Goal: Task Accomplishment & Management: Manage account settings

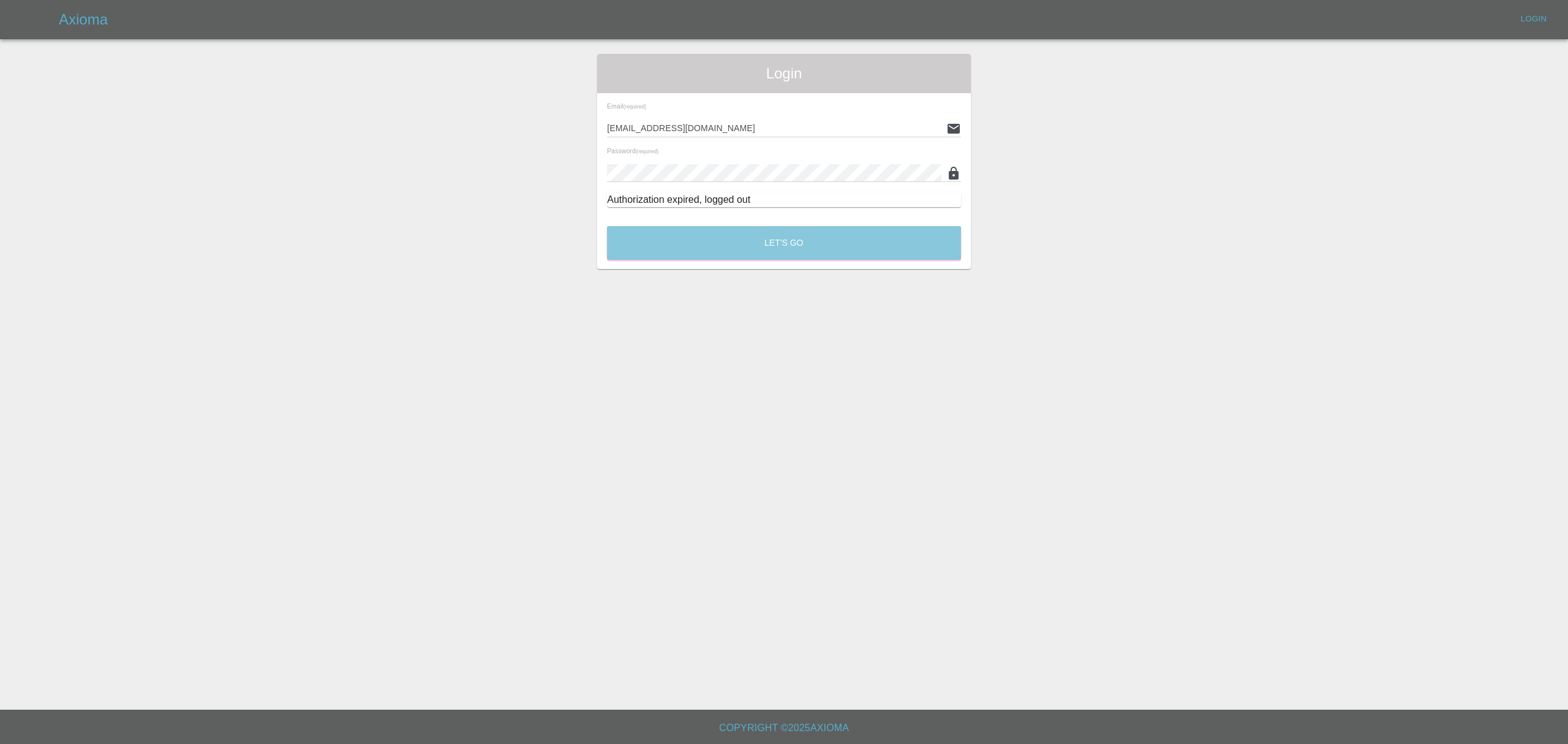
click at [724, 239] on button "Let's Go" at bounding box center [784, 243] width 354 height 34
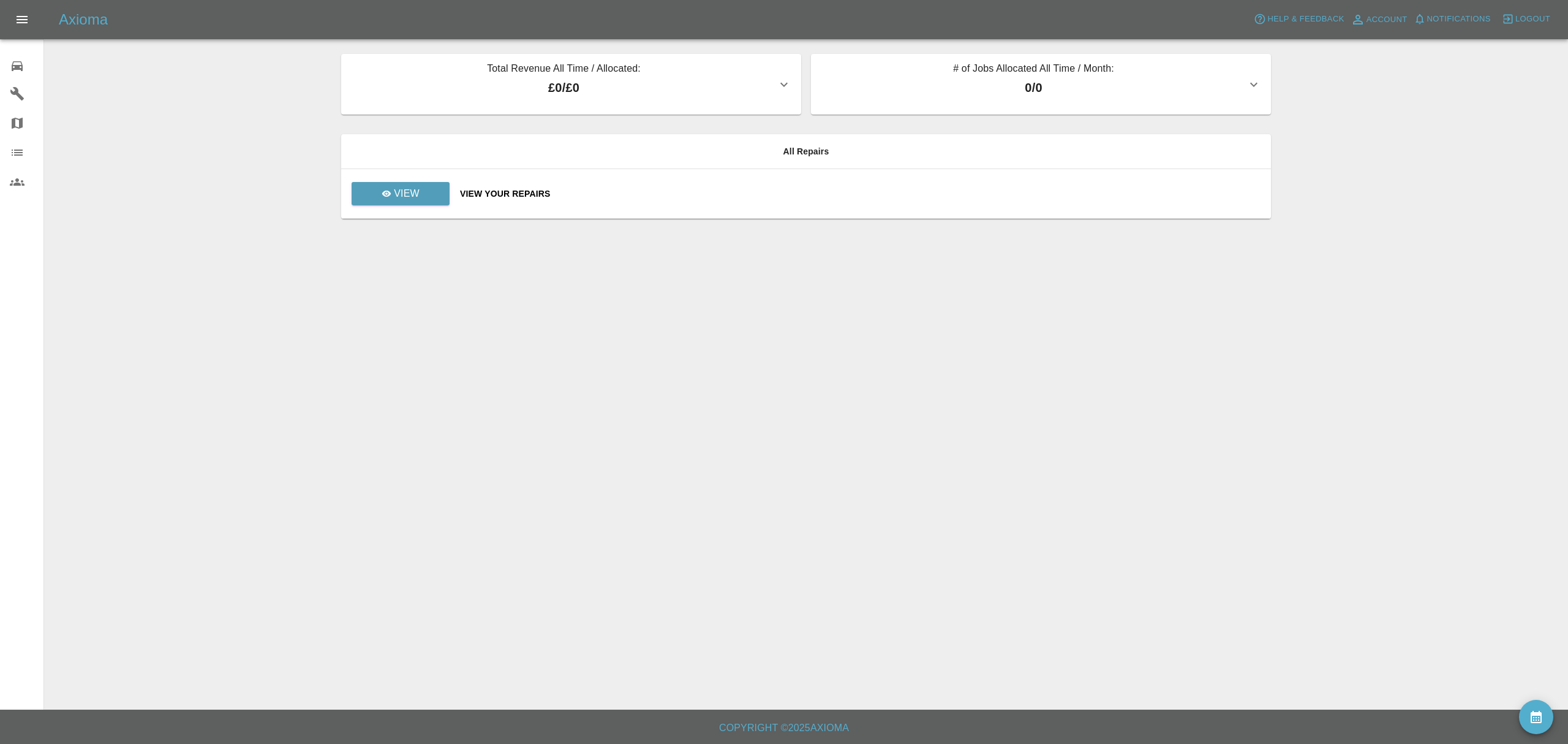
click at [1526, 16] on span "Logout" at bounding box center [1533, 19] width 35 height 14
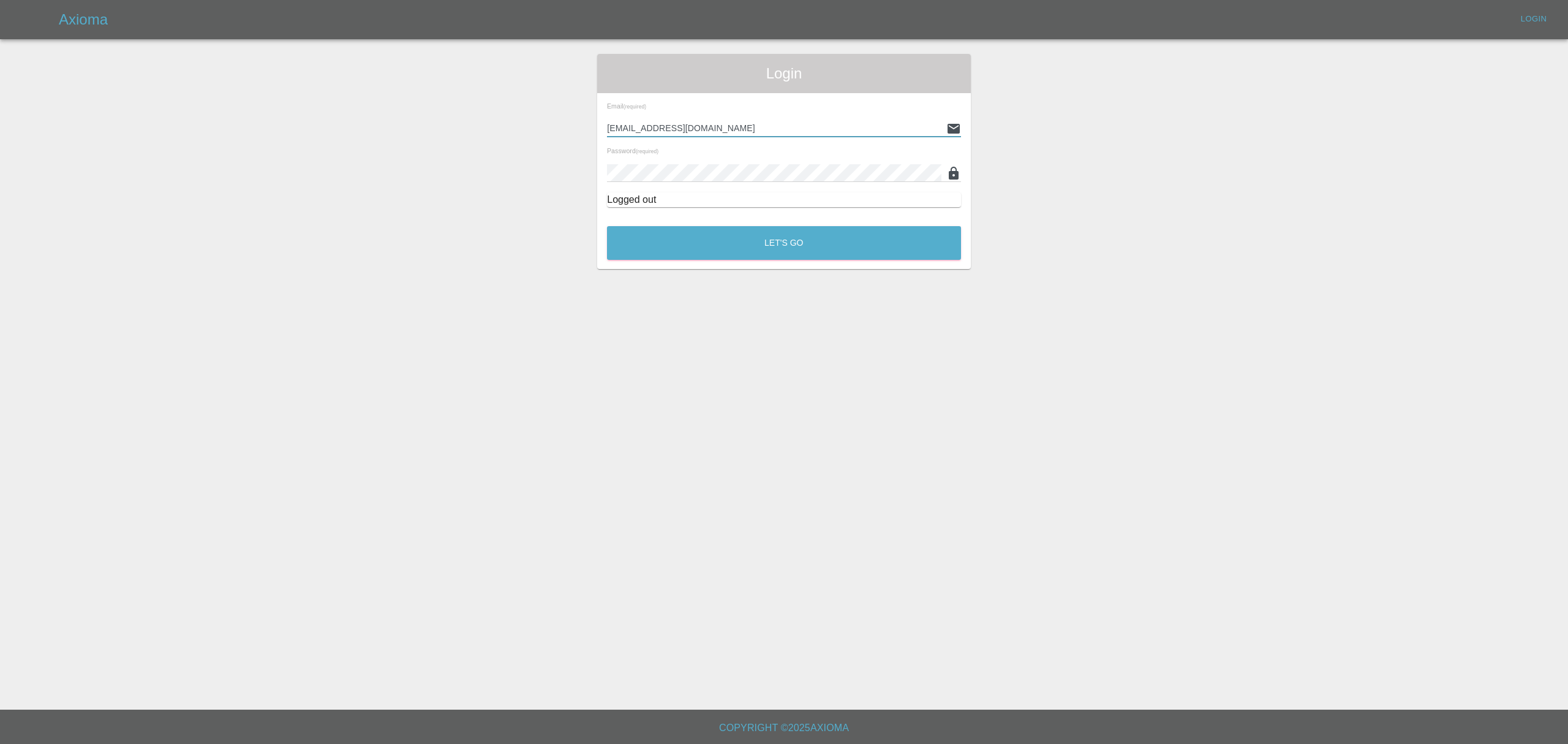
click at [709, 127] on input "[EMAIL_ADDRESS][DOMAIN_NAME]" at bounding box center [774, 128] width 334 height 18
type input "[PERSON_NAME][EMAIL_ADDRESS][DOMAIN_NAME]"
click at [758, 254] on button "Let's Go" at bounding box center [784, 243] width 354 height 34
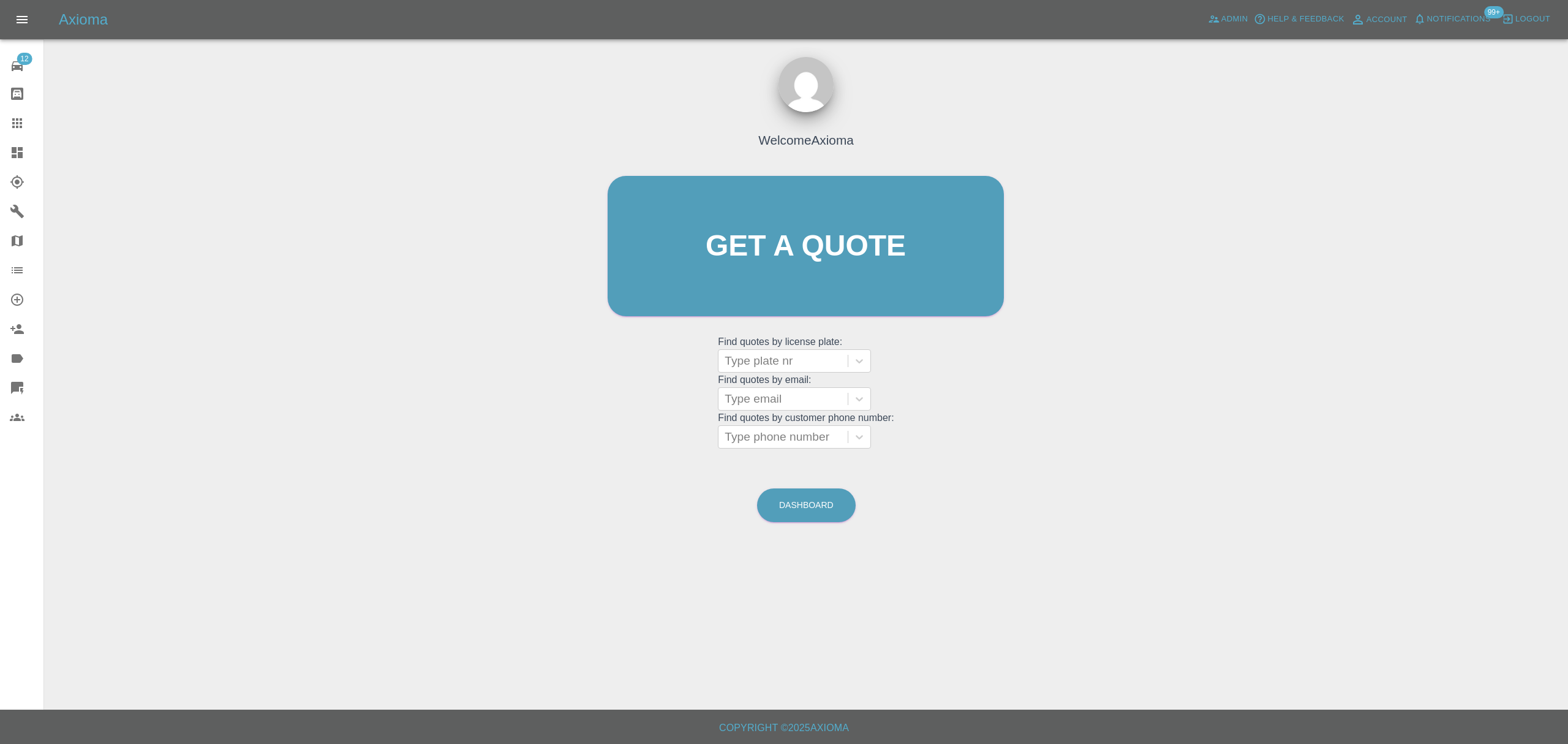
click at [3, 150] on link "Dashboard" at bounding box center [22, 152] width 43 height 29
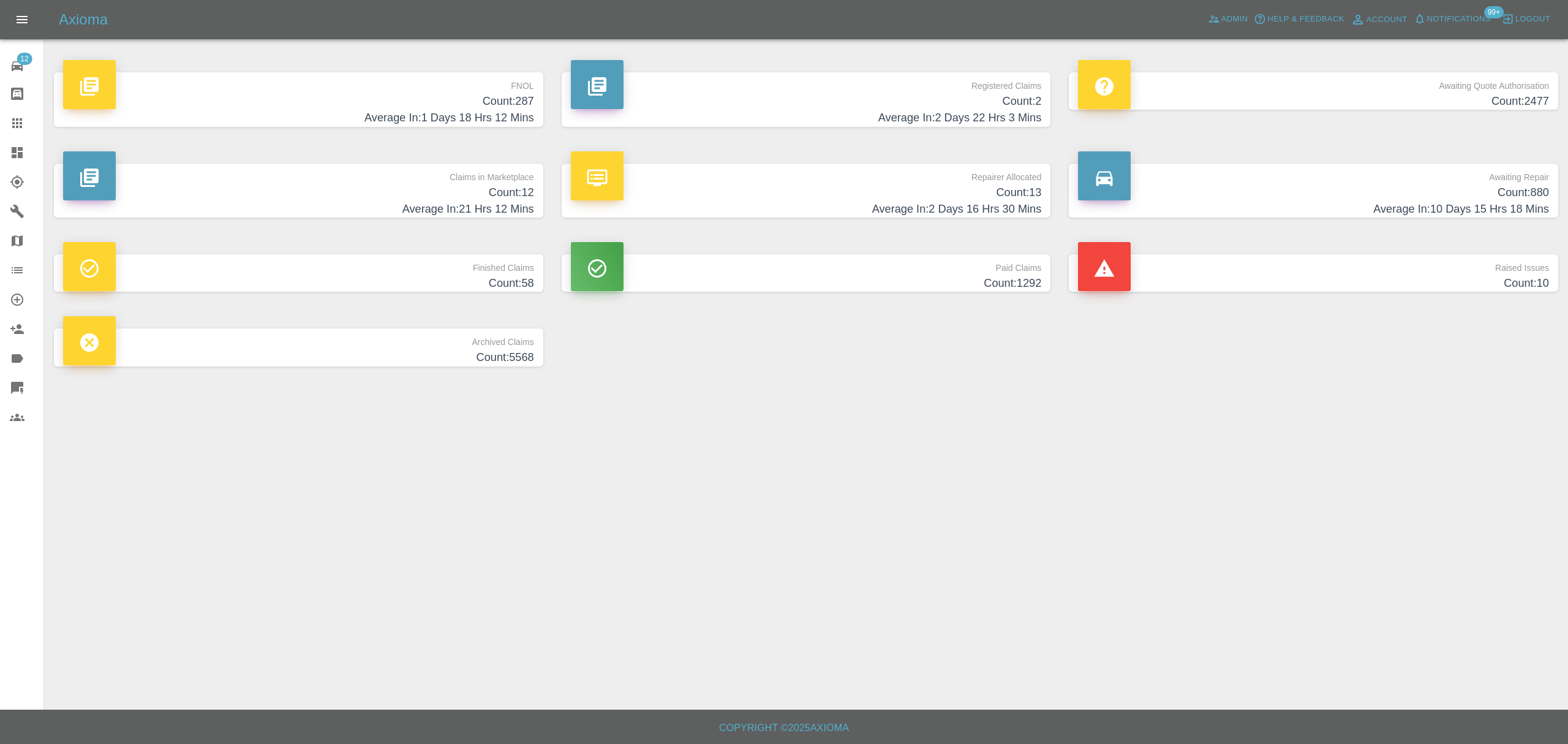
click at [463, 114] on h4 "Average In: 1 Days 18 Hrs 12 Mins" at bounding box center [299, 118] width 471 height 16
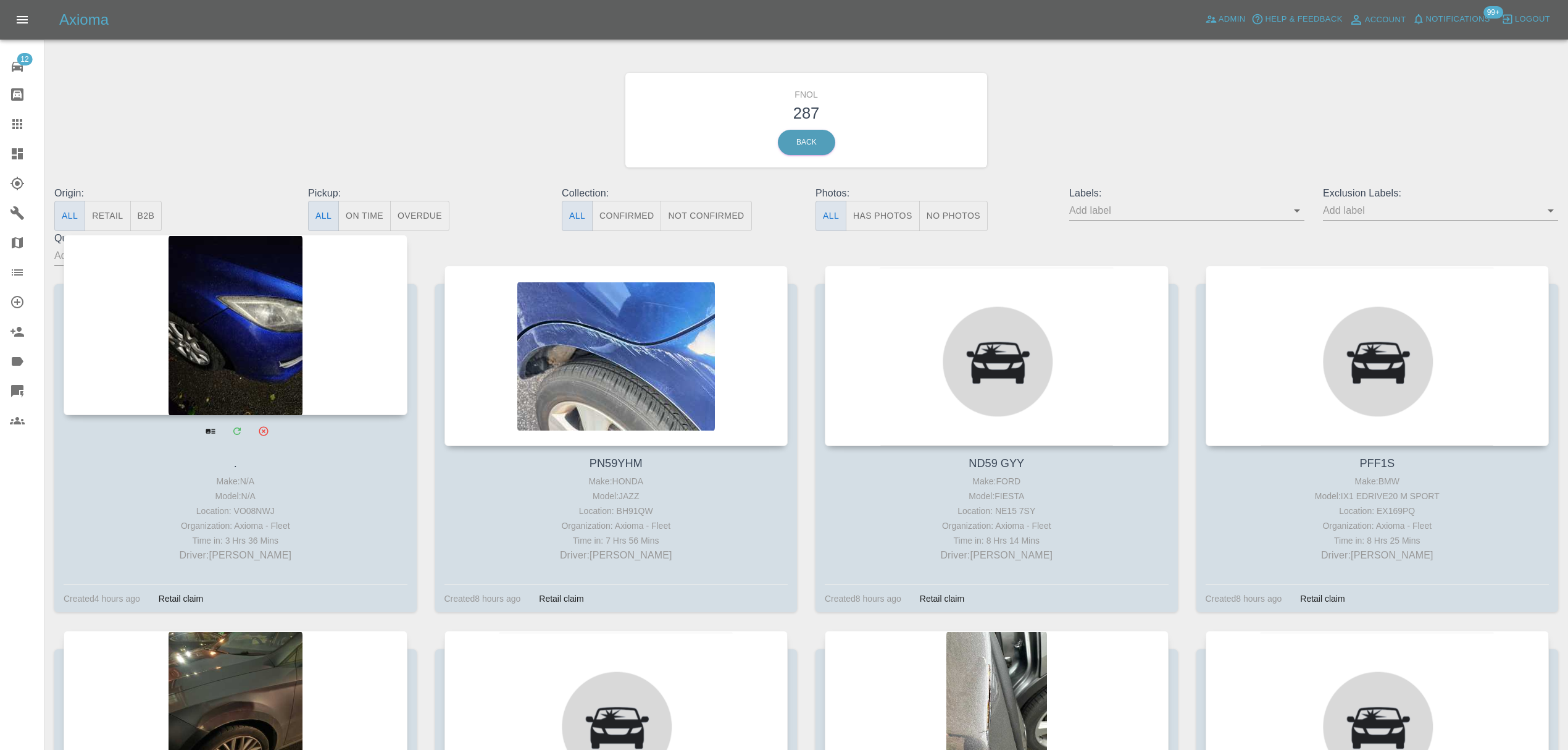
click at [260, 327] on div at bounding box center [236, 325] width 344 height 181
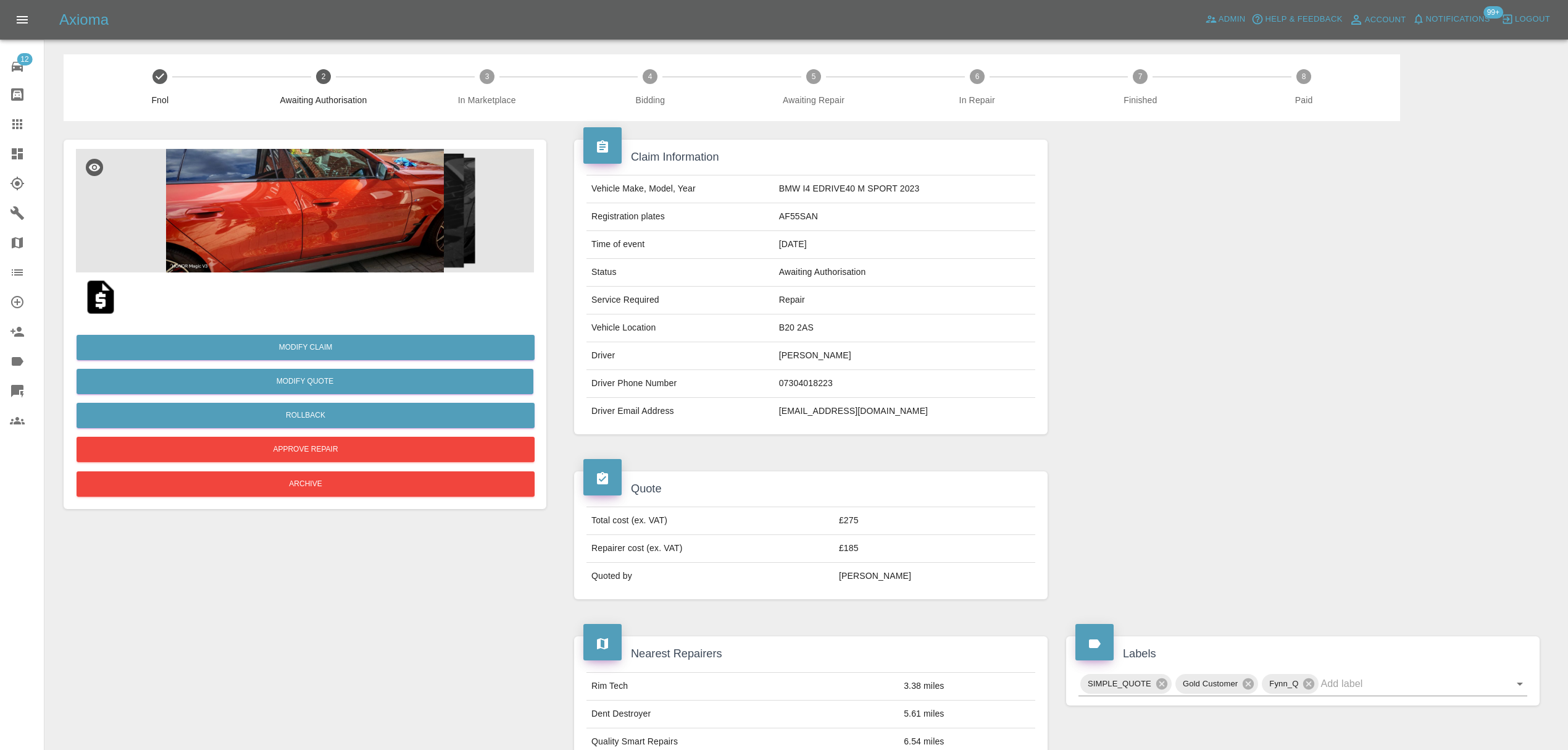
click at [354, 235] on img at bounding box center [305, 210] width 458 height 123
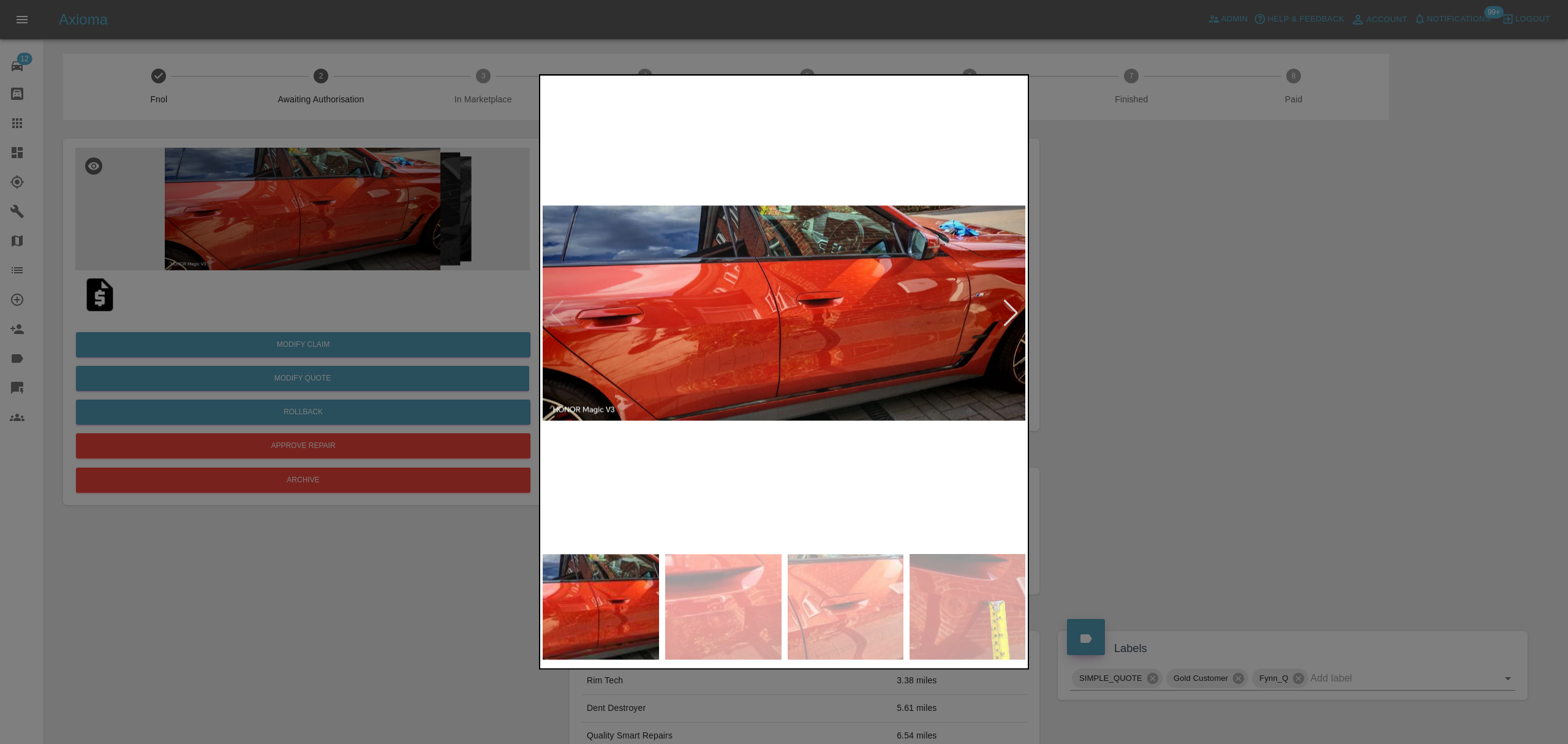
click at [1015, 314] on div at bounding box center [1010, 313] width 16 height 27
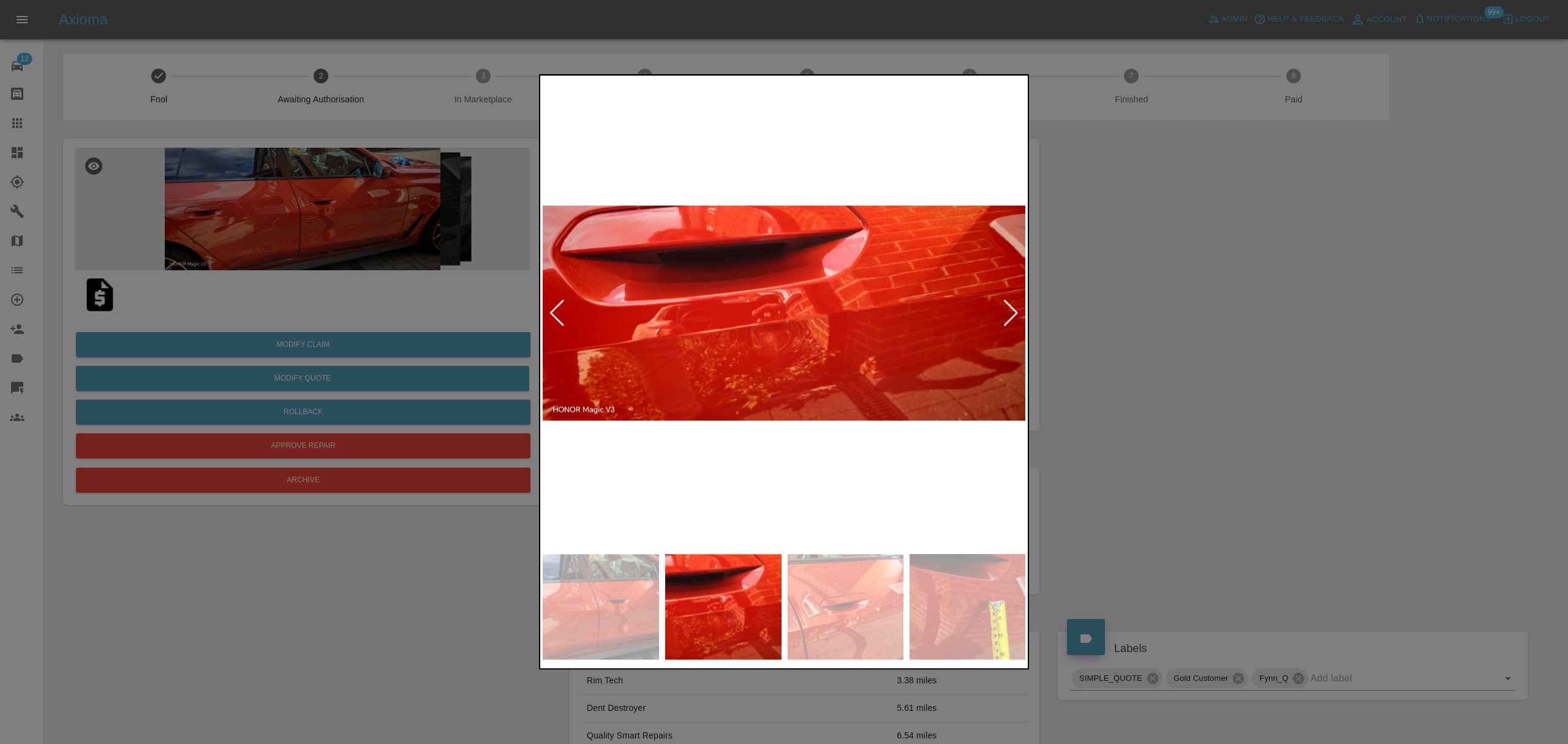
click at [1015, 314] on div at bounding box center [1010, 313] width 16 height 27
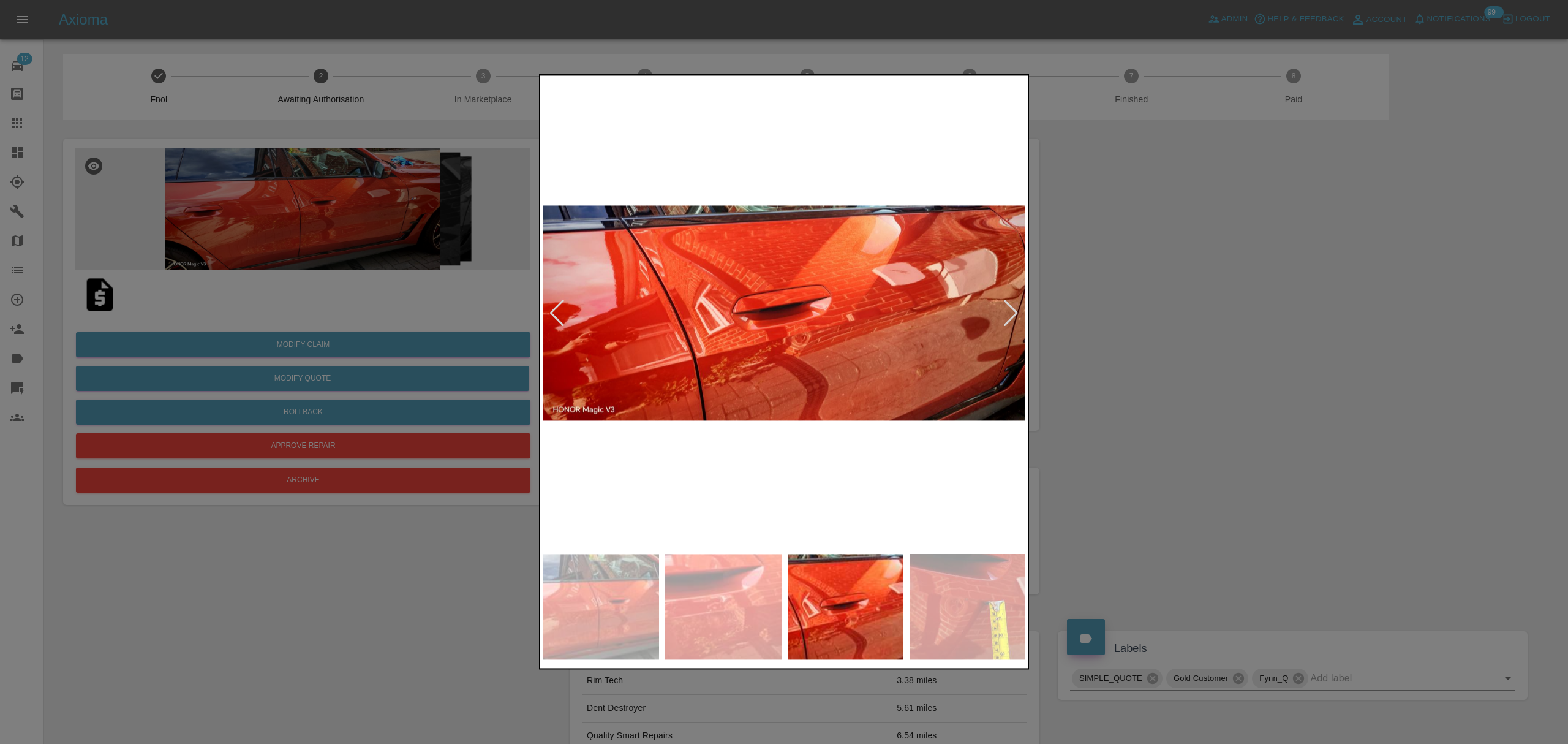
click at [1015, 314] on div at bounding box center [1010, 313] width 16 height 27
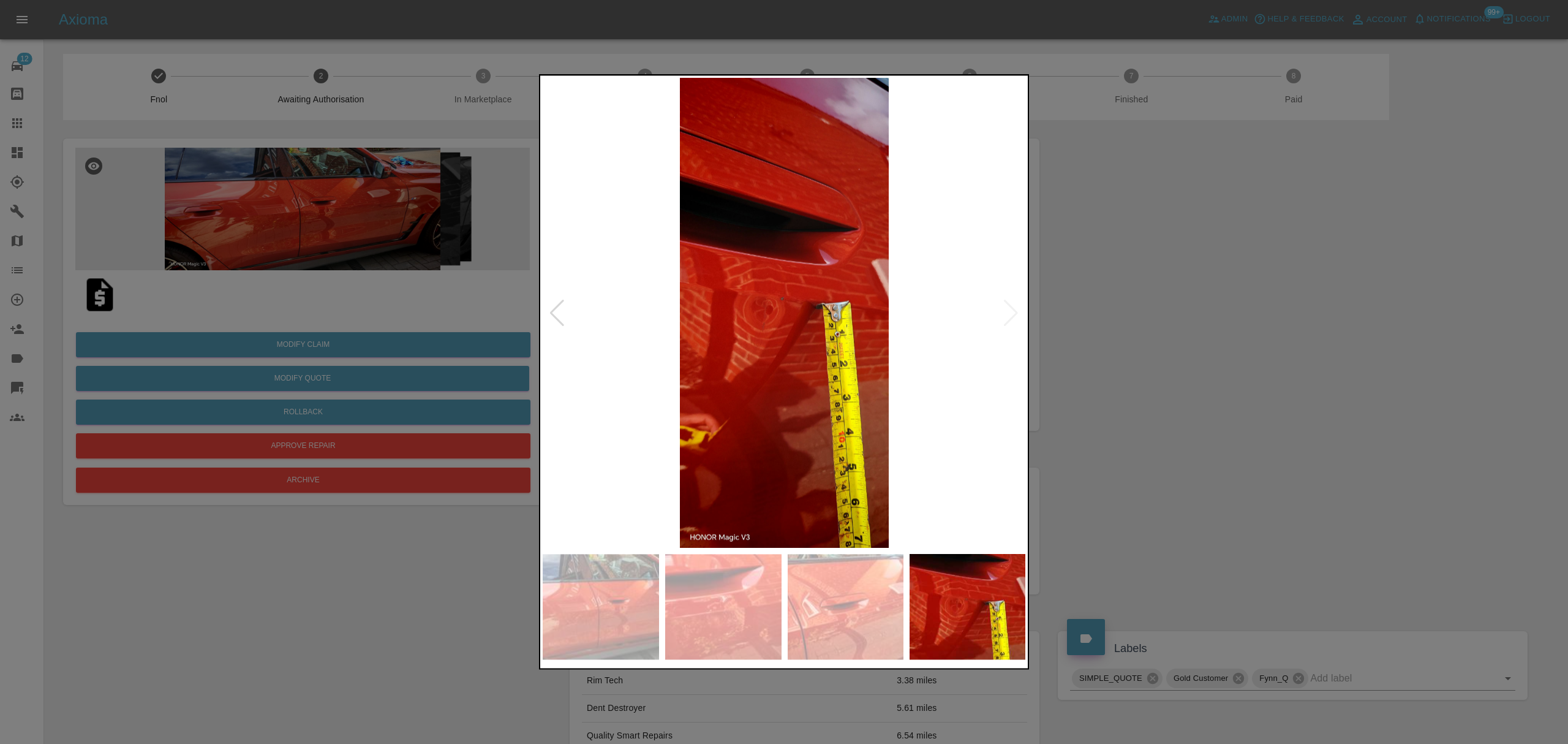
click at [1015, 314] on img at bounding box center [784, 313] width 483 height 470
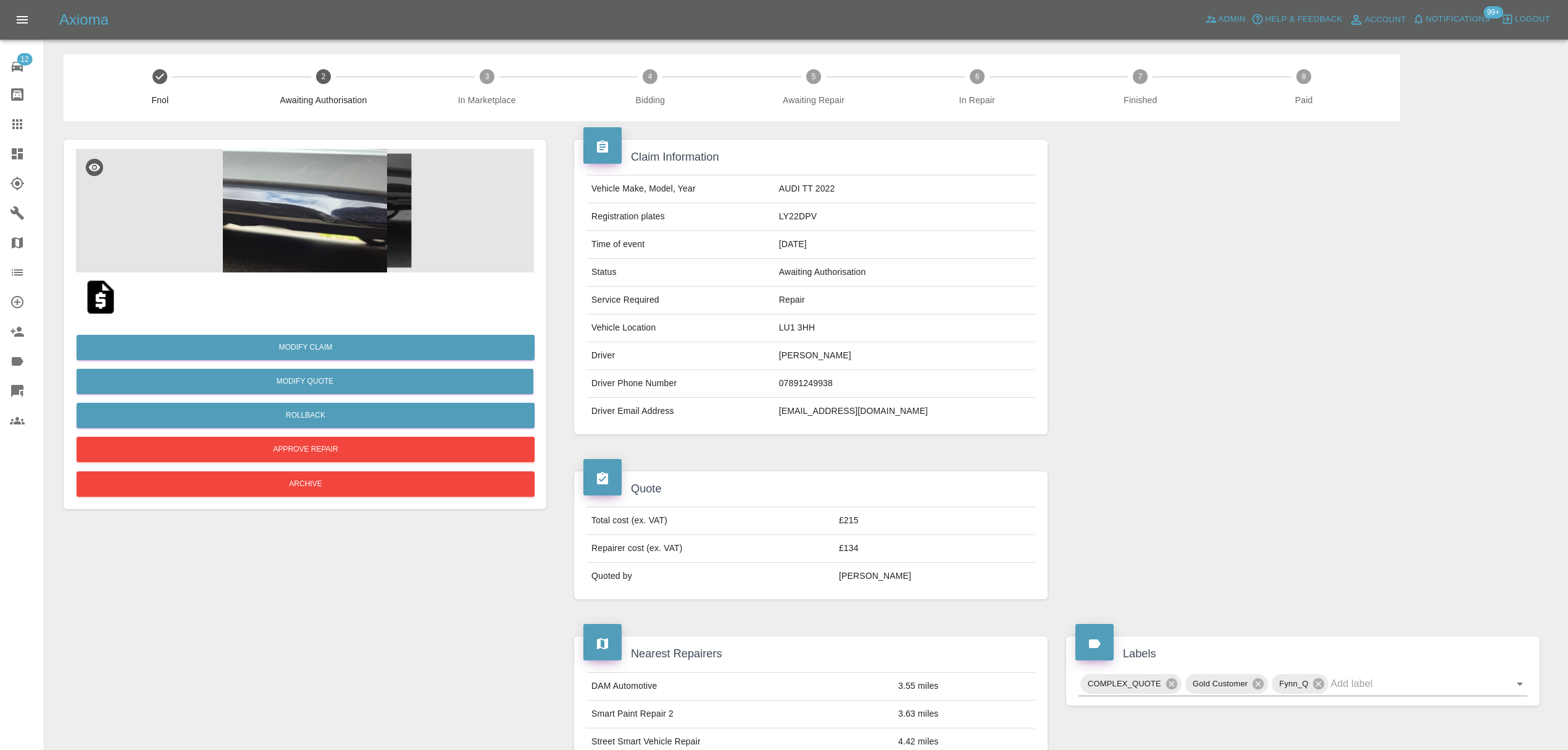
click at [313, 174] on img at bounding box center [305, 210] width 458 height 123
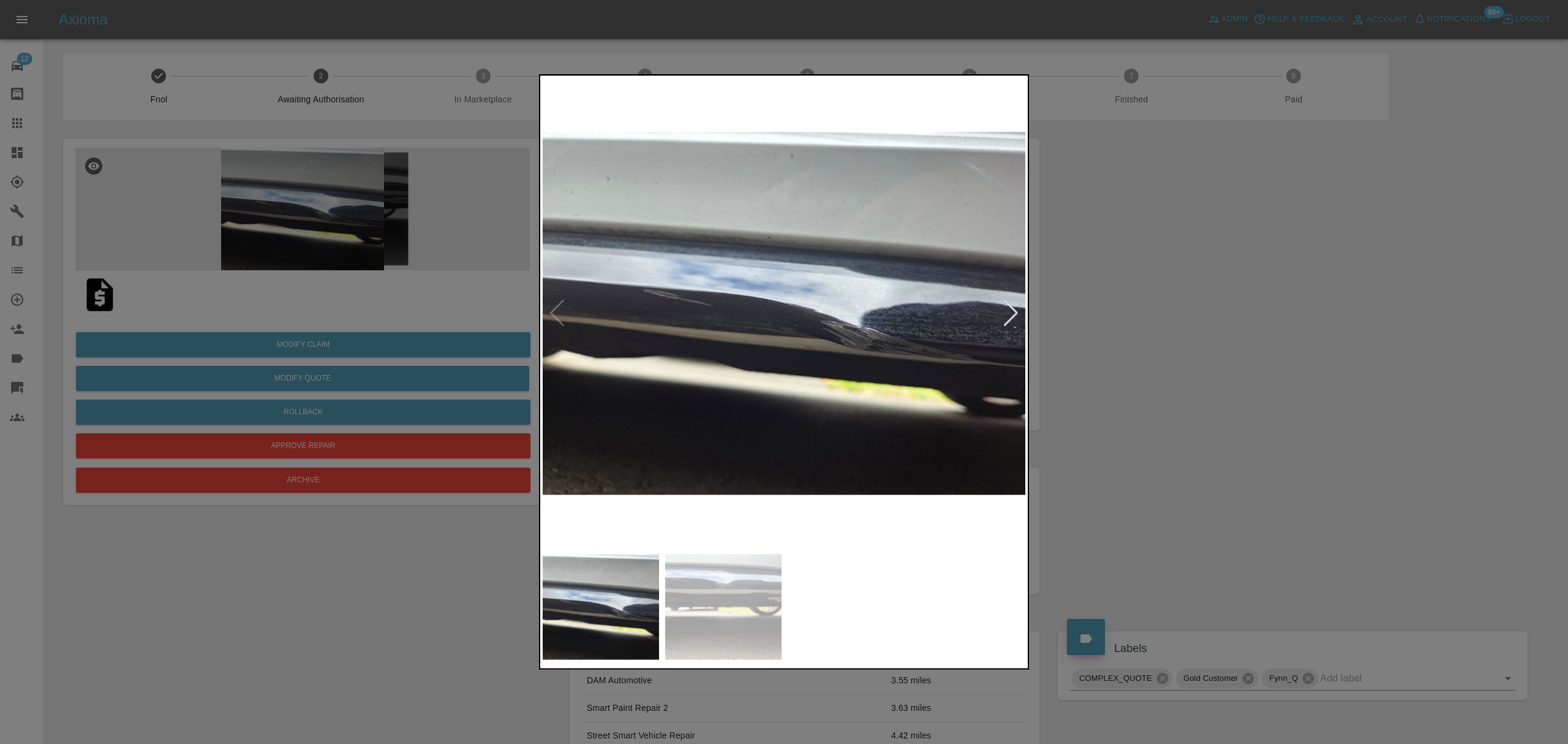
click at [1008, 313] on div at bounding box center [1010, 313] width 16 height 27
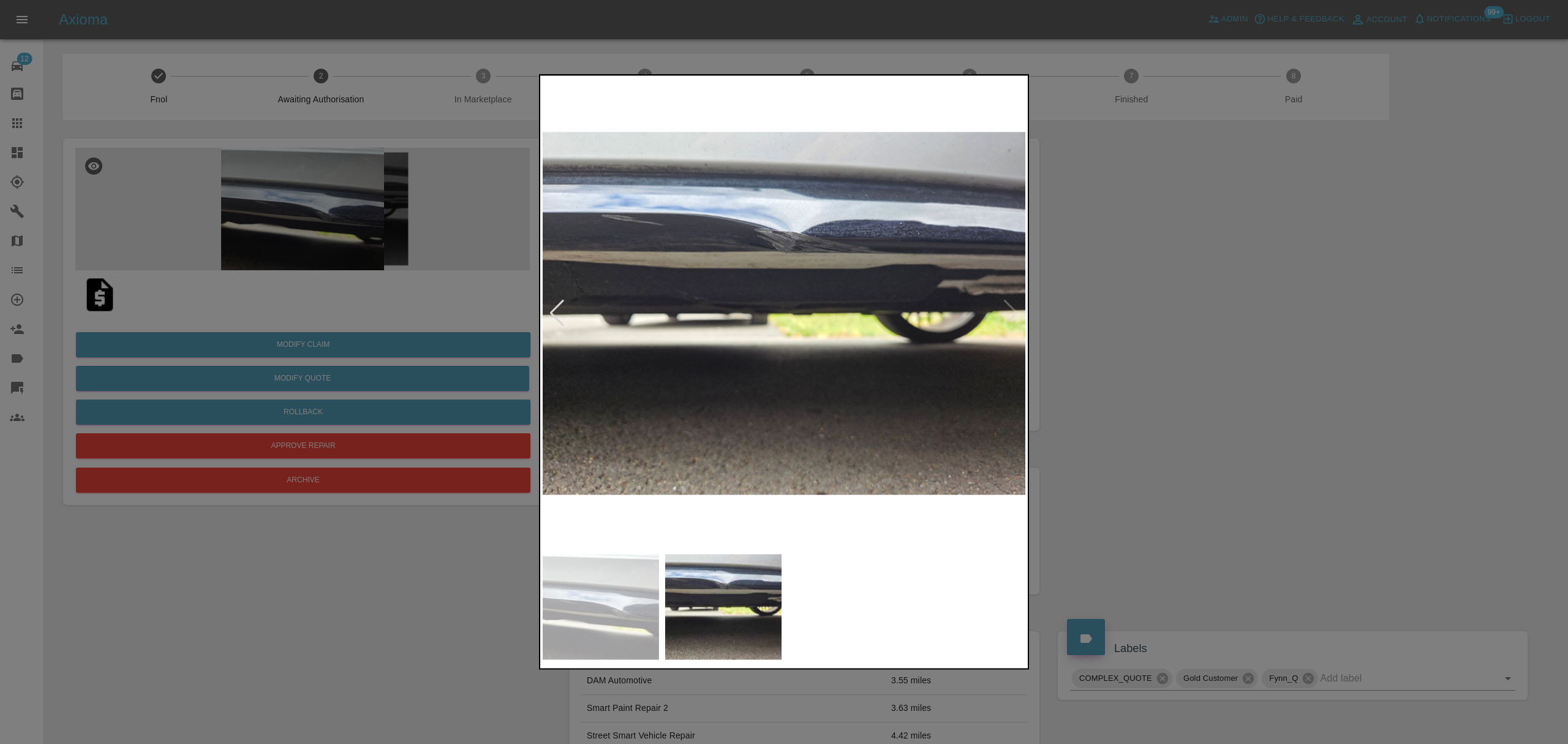
click at [1185, 320] on div at bounding box center [784, 372] width 1568 height 744
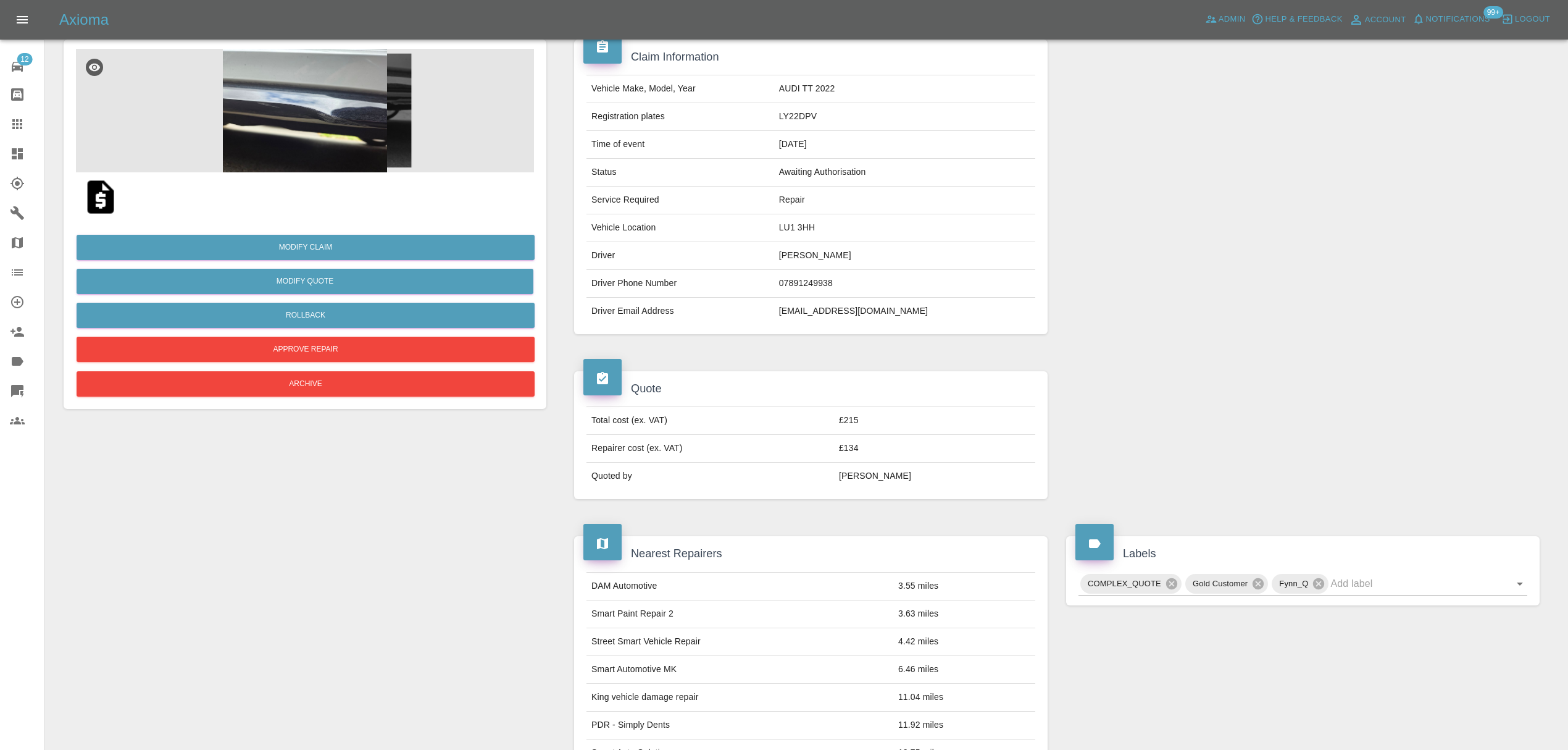
scroll to position [94, 0]
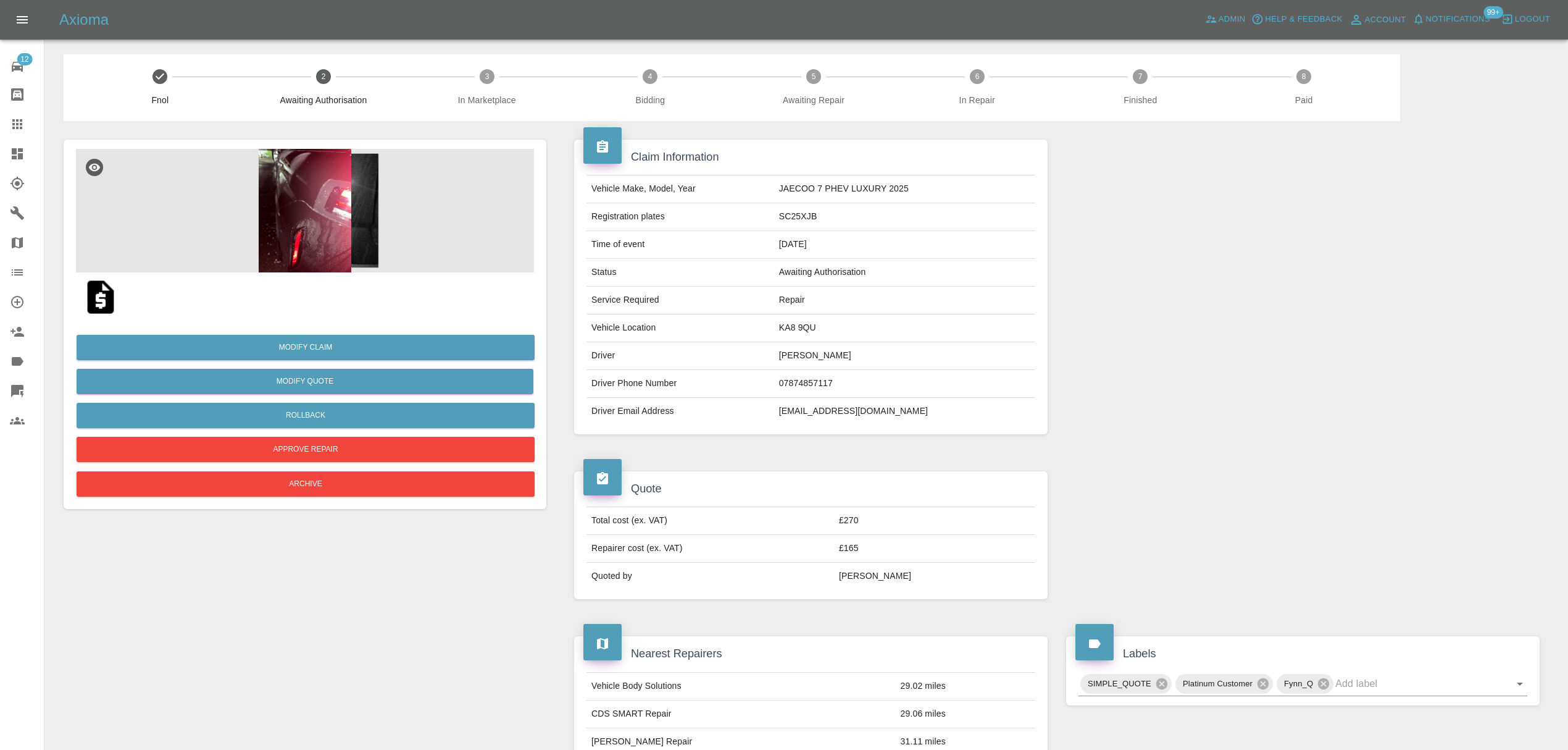
click at [820, 383] on td "07874857117" at bounding box center [904, 384] width 261 height 28
